Goal: Transaction & Acquisition: Purchase product/service

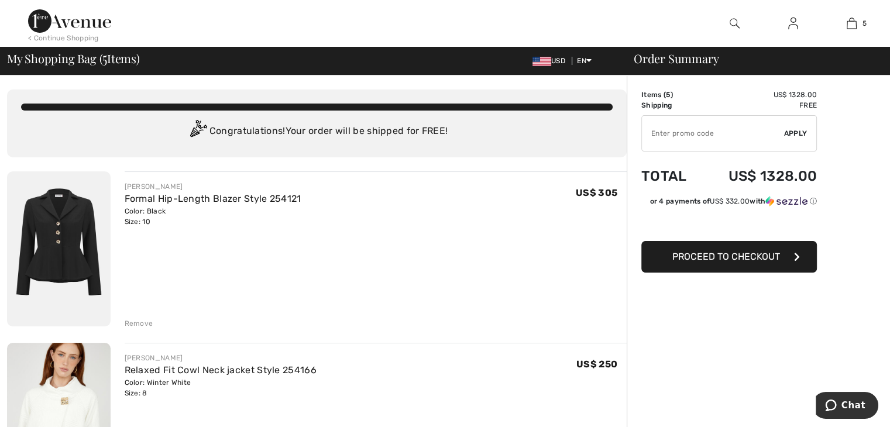
click at [143, 322] on div "Remove" at bounding box center [139, 323] width 29 height 11
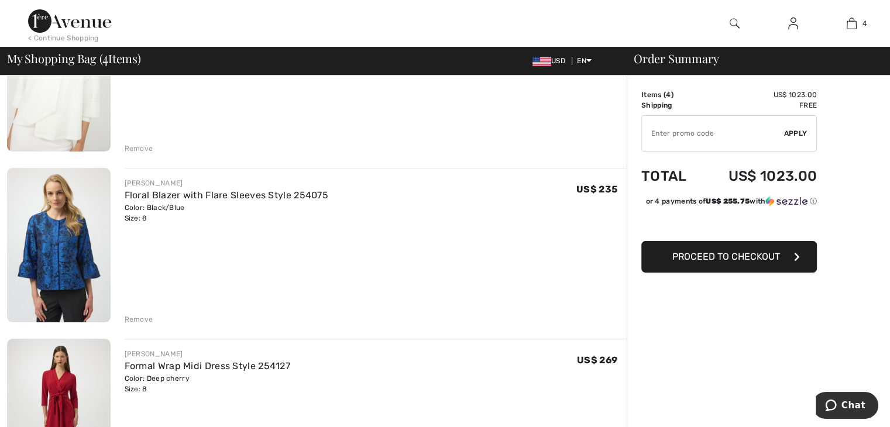
scroll to position [176, 0]
click at [140, 146] on div "Remove" at bounding box center [139, 147] width 29 height 11
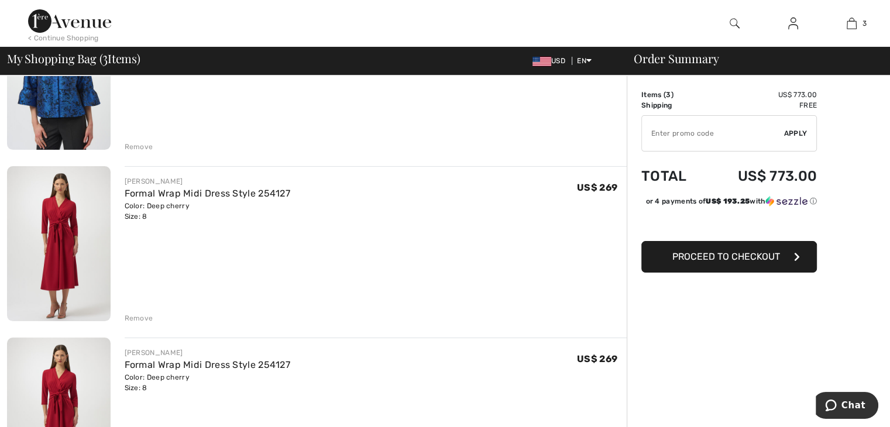
scroll to position [161, 0]
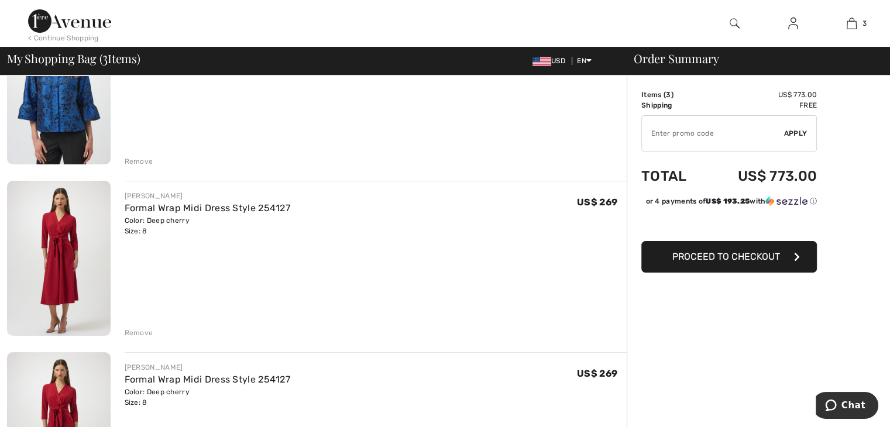
click at [131, 330] on div "Remove" at bounding box center [139, 333] width 29 height 11
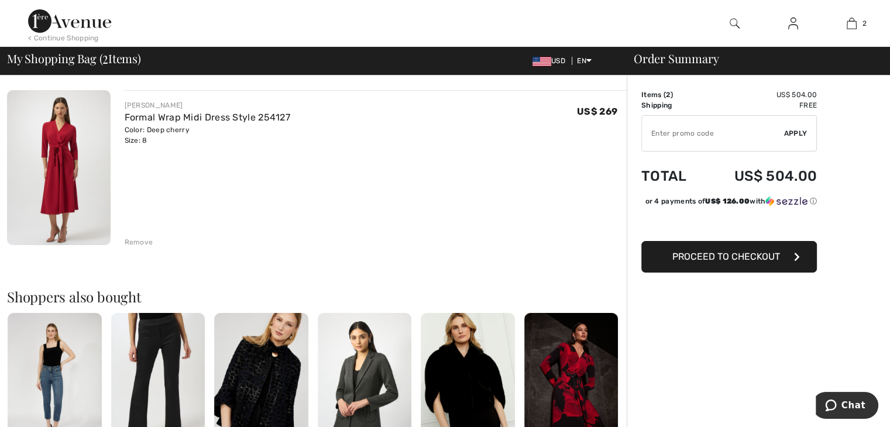
scroll to position [0, 0]
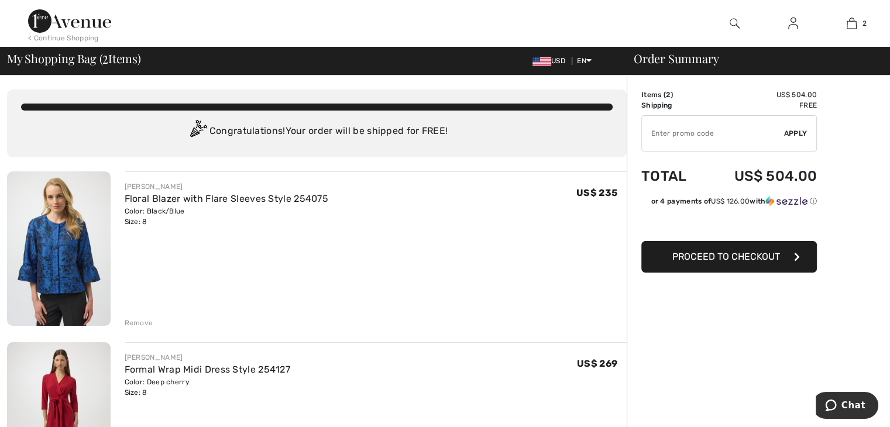
click at [133, 323] on div "Remove" at bounding box center [139, 323] width 29 height 11
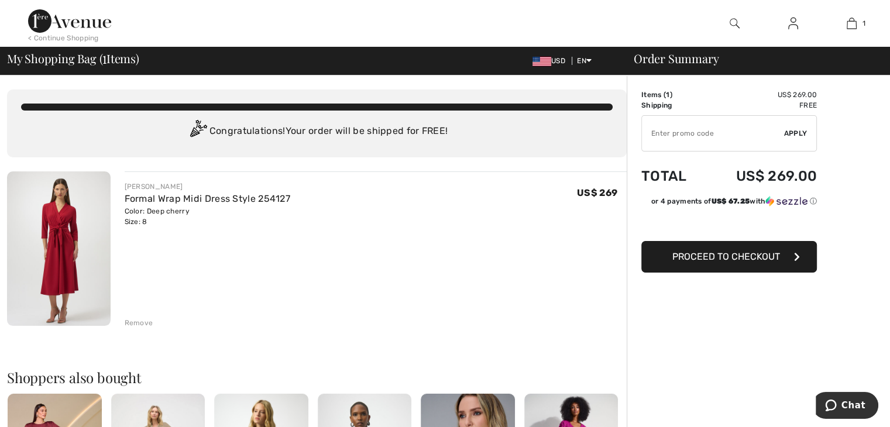
click at [668, 256] on button "Proceed to Checkout" at bounding box center [728, 257] width 175 height 32
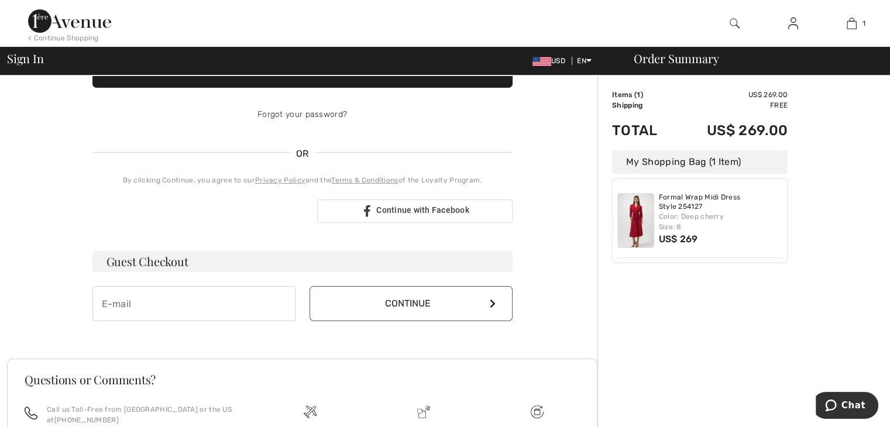
scroll to position [203, 0]
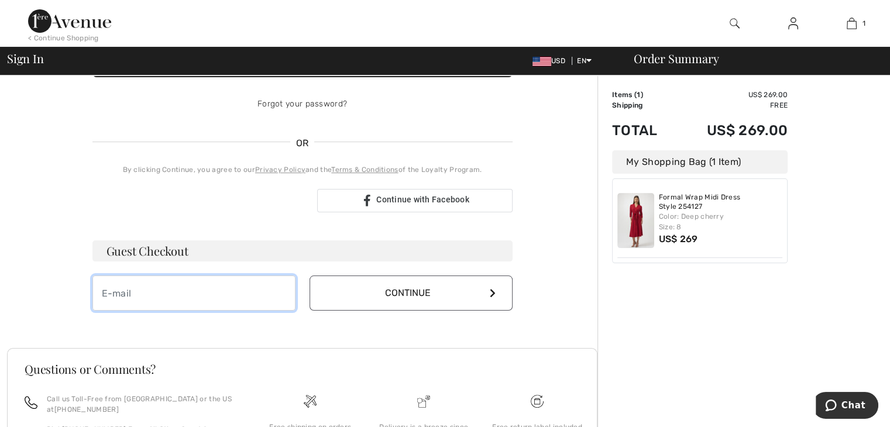
click at [169, 291] on input "email" at bounding box center [193, 292] width 203 height 35
type input "[EMAIL_ADDRESS][DOMAIN_NAME]"
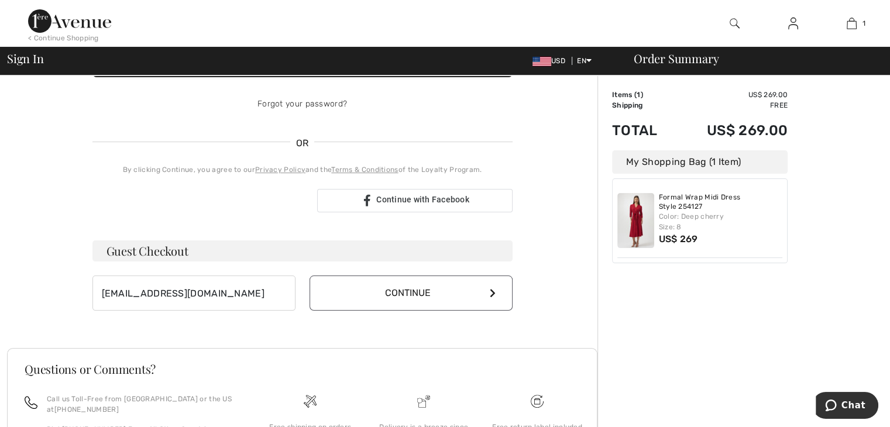
click at [491, 293] on icon at bounding box center [493, 292] width 6 height 9
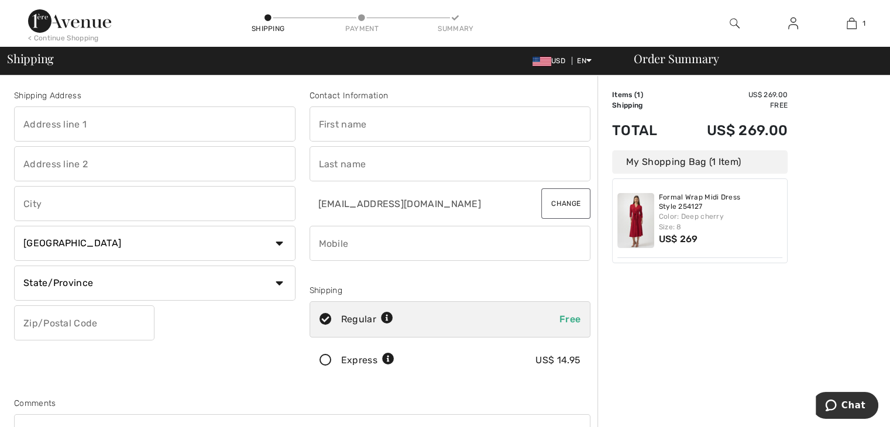
click at [94, 122] on input "text" at bounding box center [154, 123] width 281 height 35
type input "[STREET_ADDRESS]"
type input "Novato"
select select "US"
select select "CA"
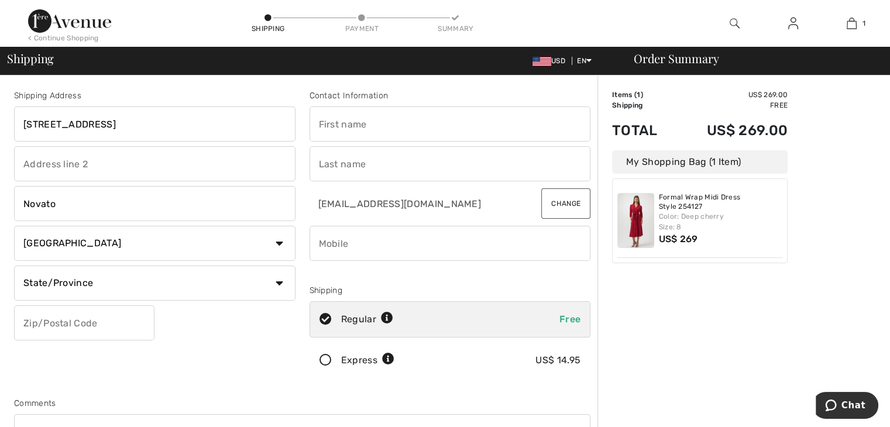
type input "94945"
type input "Barbara"
type input "Ruona"
type input "4153284326"
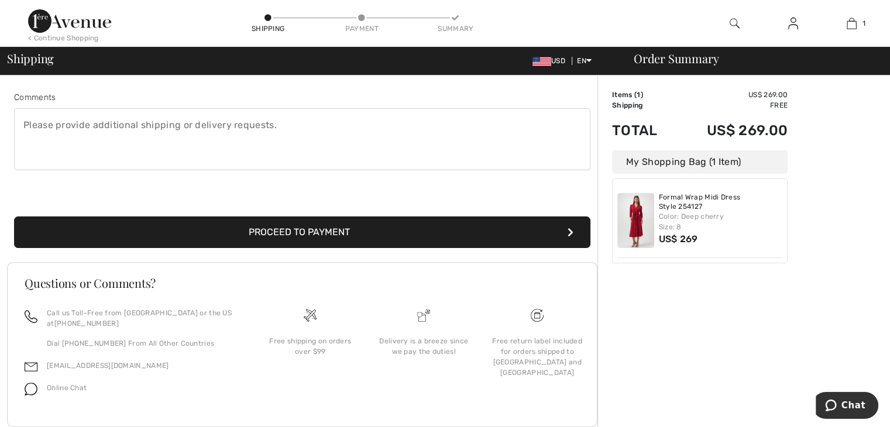
scroll to position [311, 0]
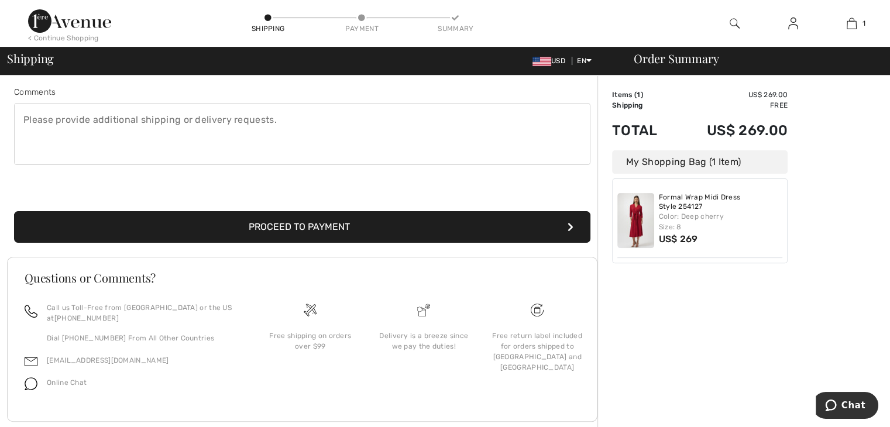
click at [573, 225] on button "Proceed to Payment" at bounding box center [302, 227] width 576 height 32
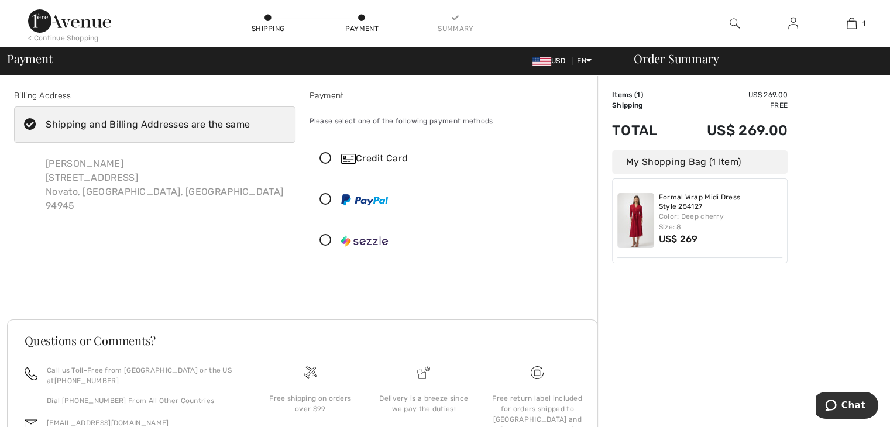
click at [323, 157] on icon at bounding box center [325, 159] width 31 height 12
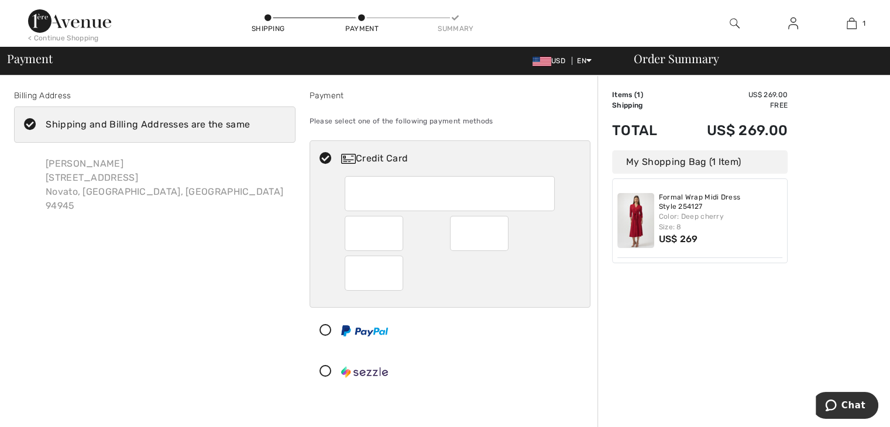
drag, startPoint x: 888, startPoint y: 249, endPoint x: 886, endPoint y: 257, distance: 9.2
click at [886, 285] on div "Order Summary Details Items ( 1 ) US$ 269.00 Promo code US$ 0.00 Shipping Free …" at bounding box center [743, 375] width 292 height 601
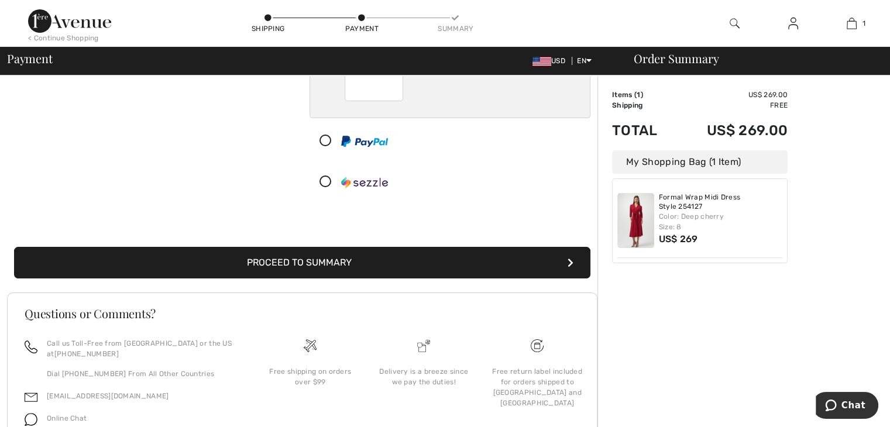
scroll to position [197, 0]
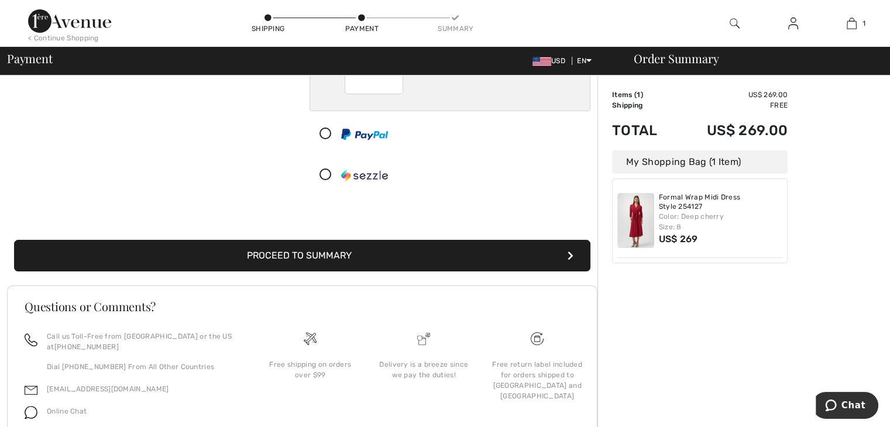
click at [569, 248] on button "Proceed to Summary" at bounding box center [302, 256] width 576 height 32
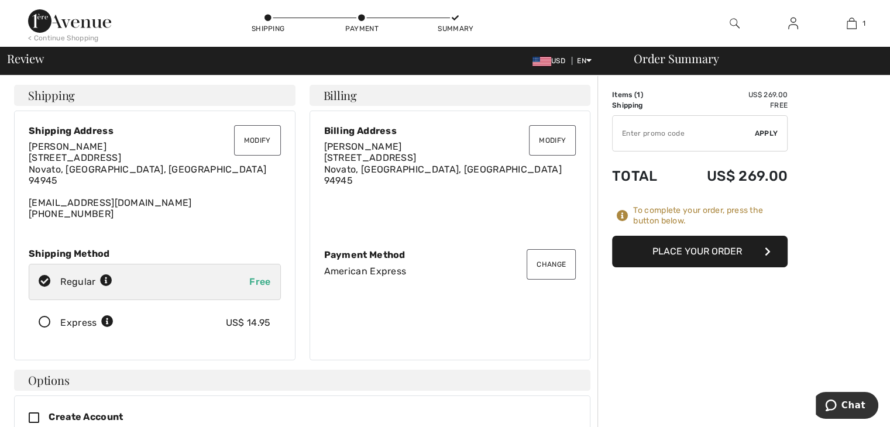
click at [674, 254] on button "Place Your Order" at bounding box center [699, 252] width 175 height 32
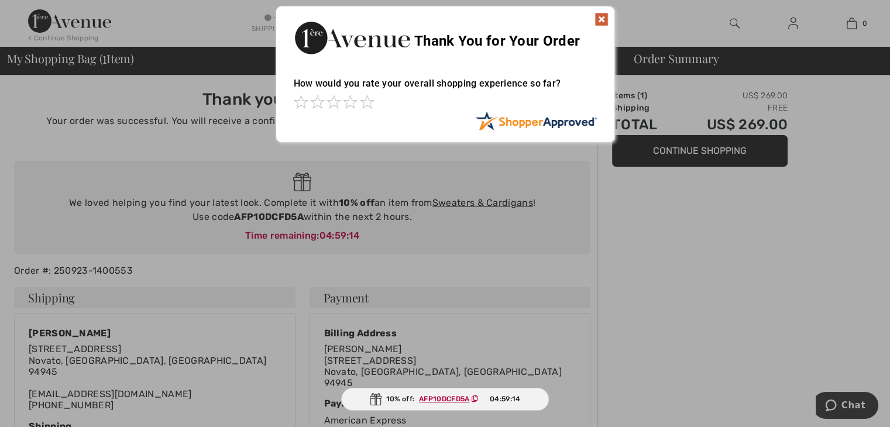
click at [598, 15] on img at bounding box center [601, 19] width 14 height 14
